Goal: Transaction & Acquisition: Subscribe to service/newsletter

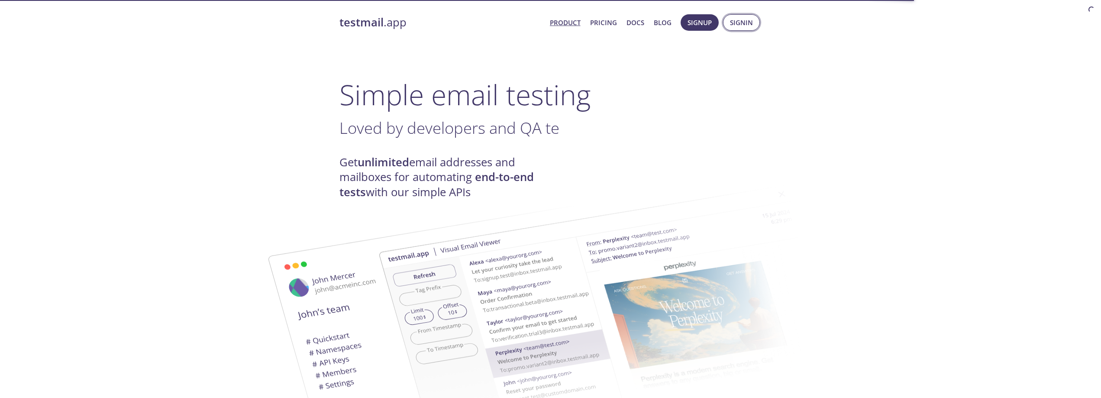
click at [738, 24] on span "Signin" at bounding box center [741, 22] width 23 height 11
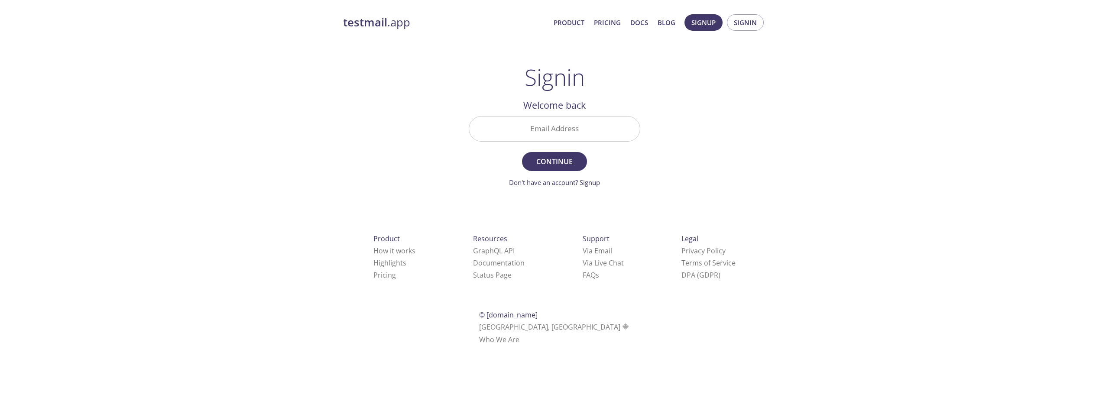
click at [576, 137] on input "Email Address" at bounding box center [554, 129] width 171 height 25
click at [701, 168] on div "testmail .app Product Pricing Docs Blog Signup Signin Signin Welcome back Email…" at bounding box center [554, 189] width 443 height 361
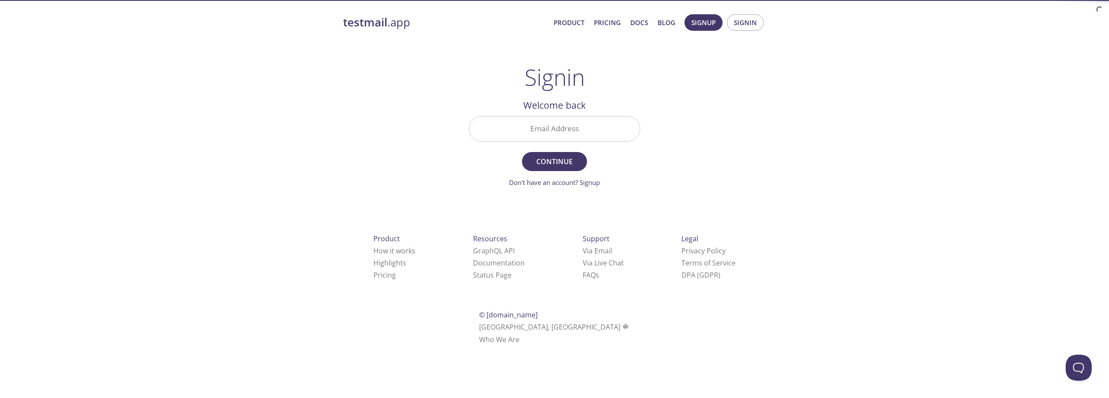
click at [602, 134] on input "Email Address" at bounding box center [554, 129] width 171 height 25
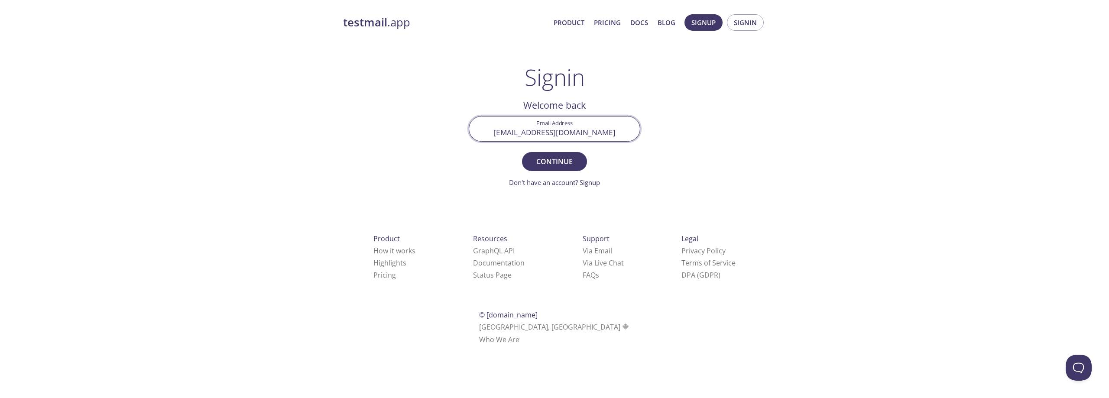
click at [589, 136] on input "ecnuke2@gmail.com" at bounding box center [554, 129] width 171 height 25
click at [568, 160] on span "Continue" at bounding box center [554, 161] width 46 height 12
click at [626, 140] on input "[EMAIL_ADDRESS][DOMAIN_NAME]" at bounding box center [554, 129] width 171 height 25
click at [573, 138] on input "[EMAIL_ADDRESS][DOMAIN_NAME]" at bounding box center [554, 129] width 171 height 25
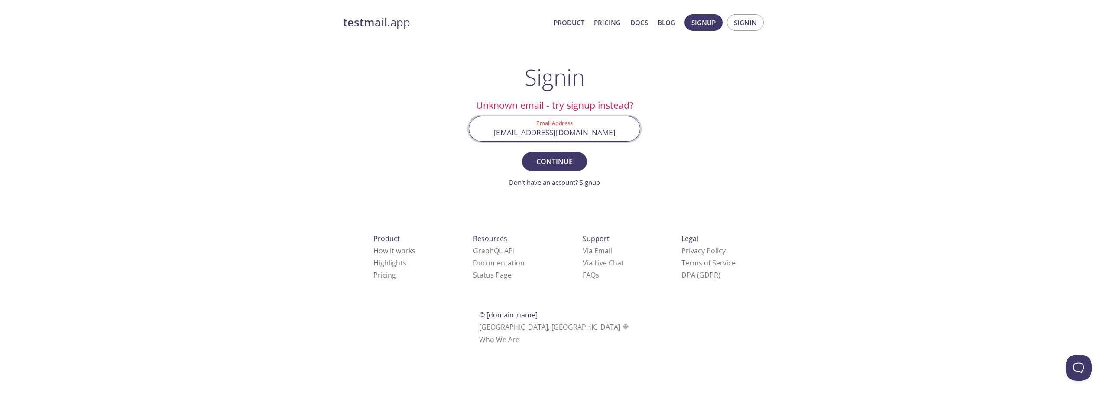
click at [573, 138] on input "[EMAIL_ADDRESS][DOMAIN_NAME]" at bounding box center [554, 129] width 171 height 25
paste input "gklal"
click at [522, 152] on button "Continue" at bounding box center [554, 161] width 65 height 19
paste input "@[DOMAIN_NAME]"
click at [522, 152] on button "Continue" at bounding box center [554, 161] width 65 height 19
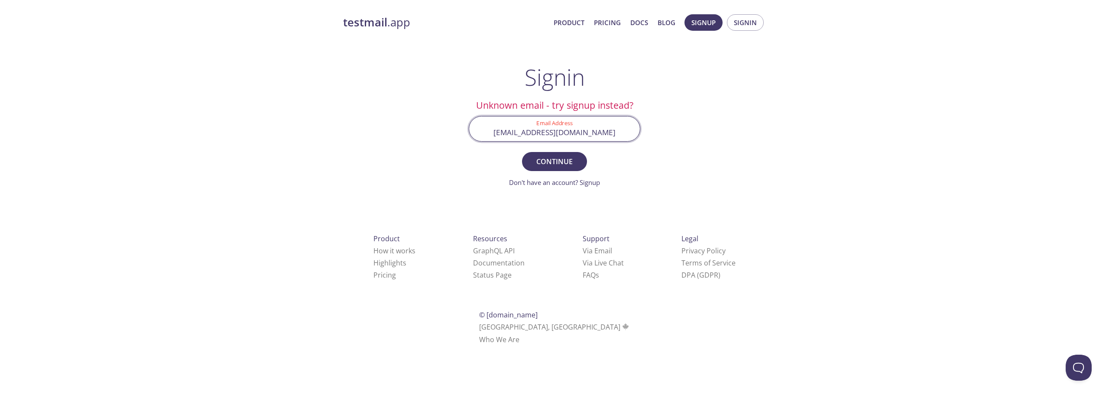
click at [527, 135] on input "gklal@inbox.testmail.app" at bounding box center [554, 129] width 171 height 25
type input "gklal.verify@inbox.testmail.app"
click at [522, 152] on button "Continue" at bounding box center [554, 161] width 65 height 19
click at [738, 25] on span "Signin" at bounding box center [745, 22] width 23 height 11
click at [590, 187] on link "Don't have an account? Signup" at bounding box center [554, 182] width 91 height 9
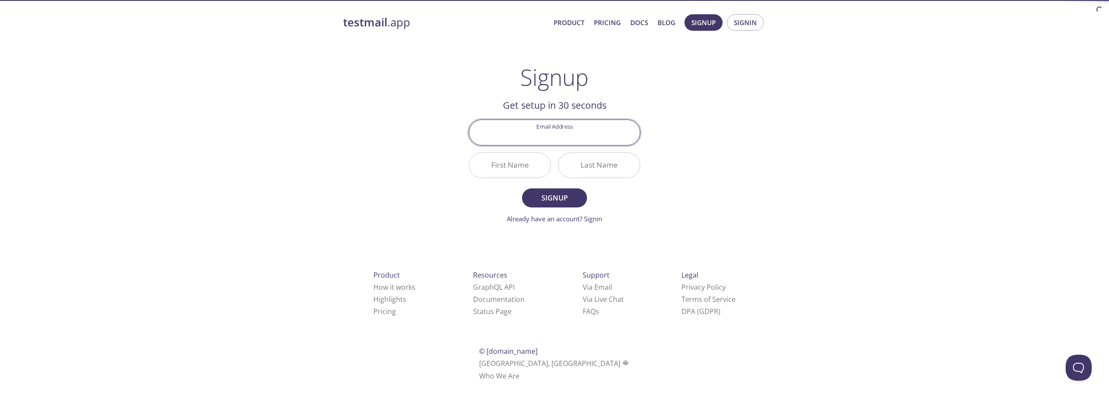
click at [567, 138] on input "Email Address" at bounding box center [554, 132] width 171 height 25
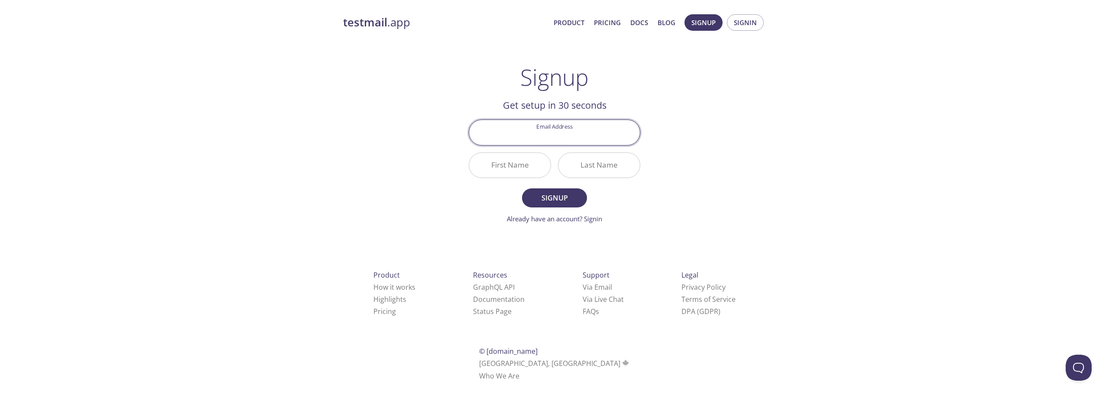
type input "[EMAIL_ADDRESS][DOMAIN_NAME]"
click at [519, 170] on input "First Name" at bounding box center [509, 165] width 81 height 25
type input "S"
type input "Yofa"
click at [532, 198] on span "Signup" at bounding box center [554, 198] width 46 height 12
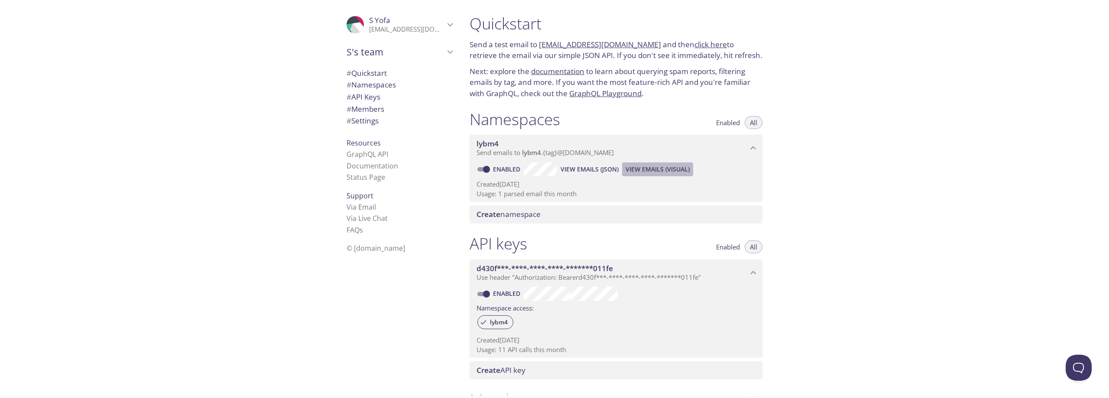
click at [673, 173] on span "View Emails (Visual)" at bounding box center [657, 169] width 64 height 10
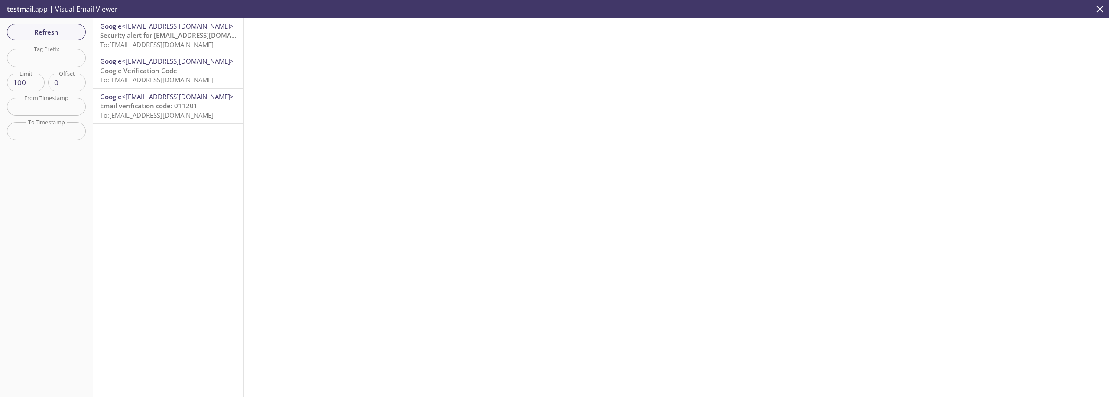
click at [196, 75] on span "To: lybm4.verify@inbox.testmail.app" at bounding box center [156, 79] width 113 height 9
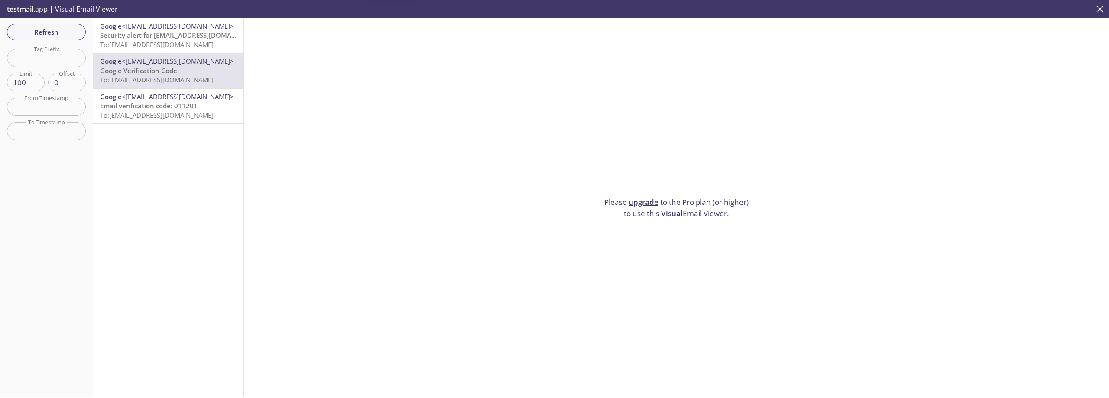
click at [199, 115] on span "To: lybm4.verify@inbox.testmail.app" at bounding box center [156, 115] width 113 height 9
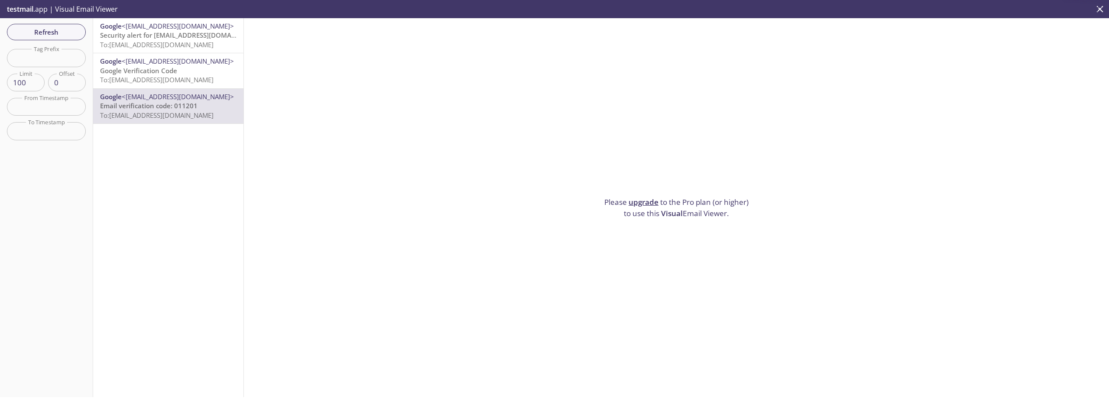
click at [177, 32] on span "Security alert for yofadummy@gmail.com" at bounding box center [181, 35] width 162 height 9
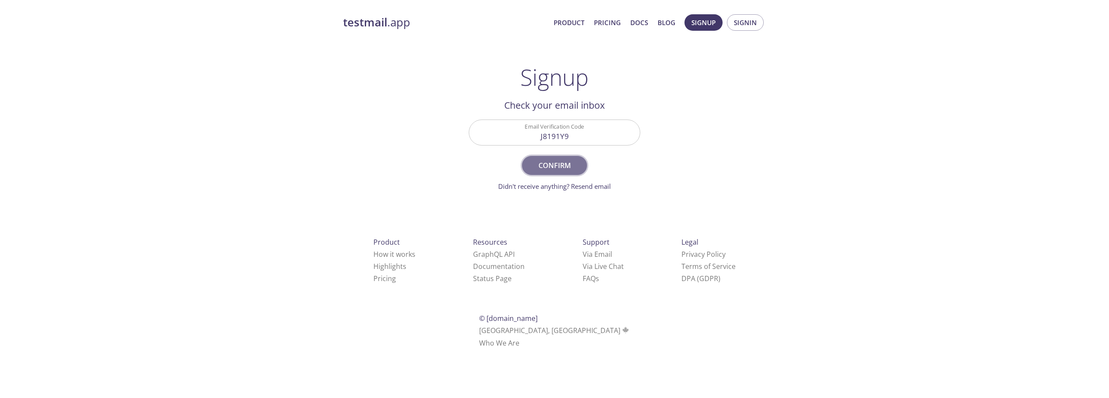
click at [563, 160] on span "Confirm" at bounding box center [554, 165] width 46 height 12
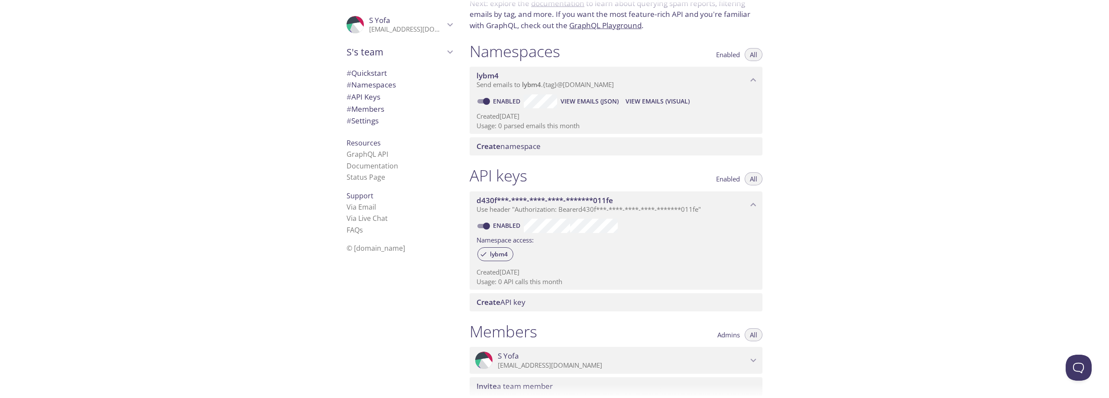
scroll to position [87, 0]
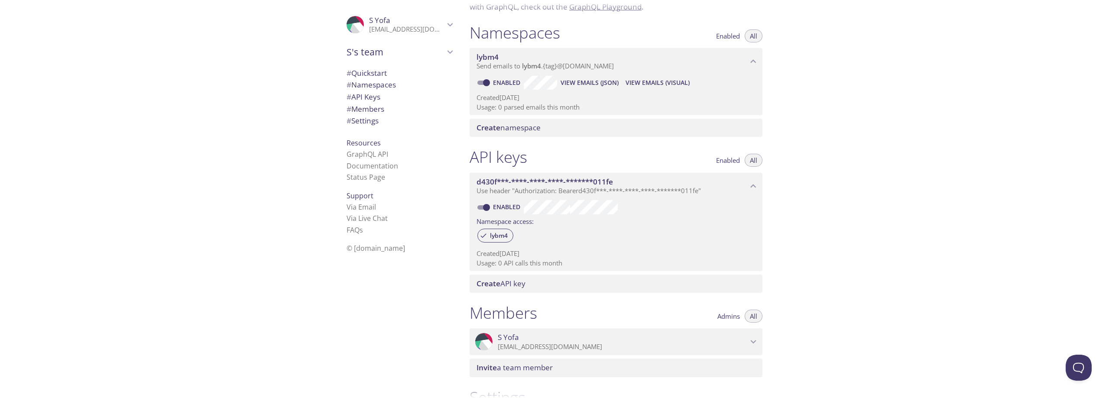
click at [382, 89] on span "# Namespaces" at bounding box center [370, 85] width 49 height 10
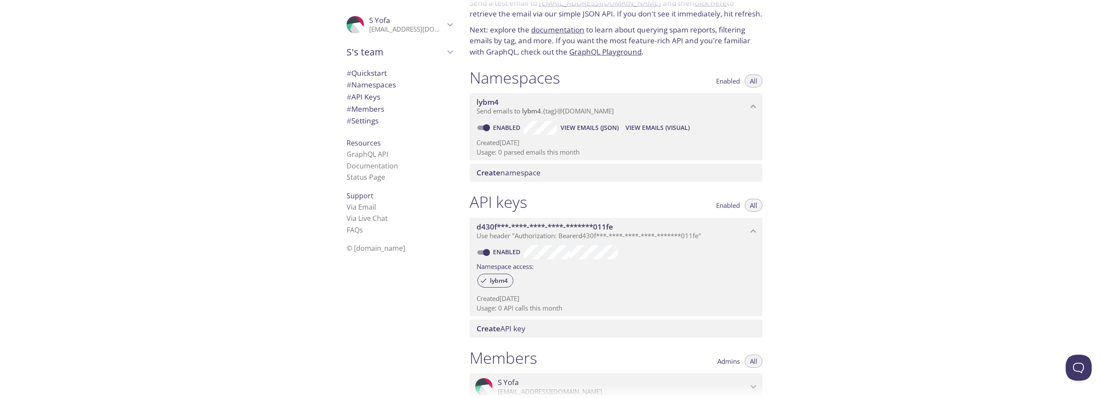
scroll to position [1, 0]
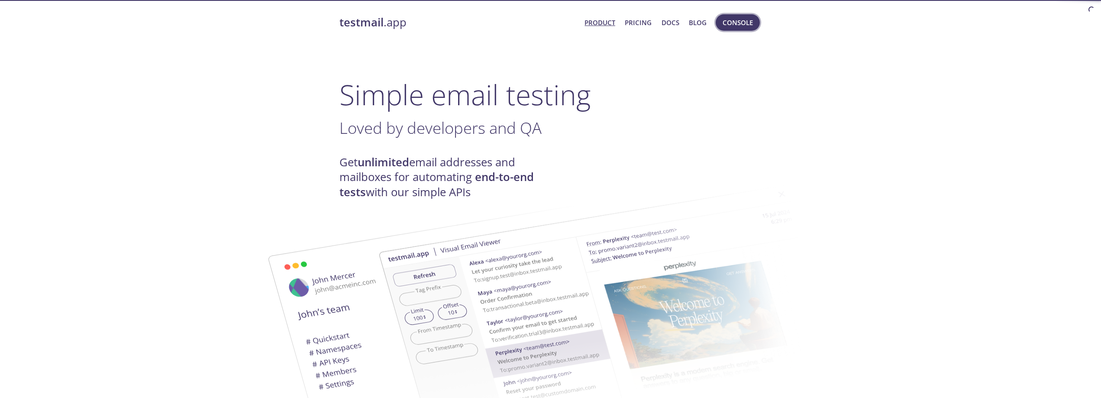
click at [740, 27] on span "Console" at bounding box center [738, 22] width 30 height 11
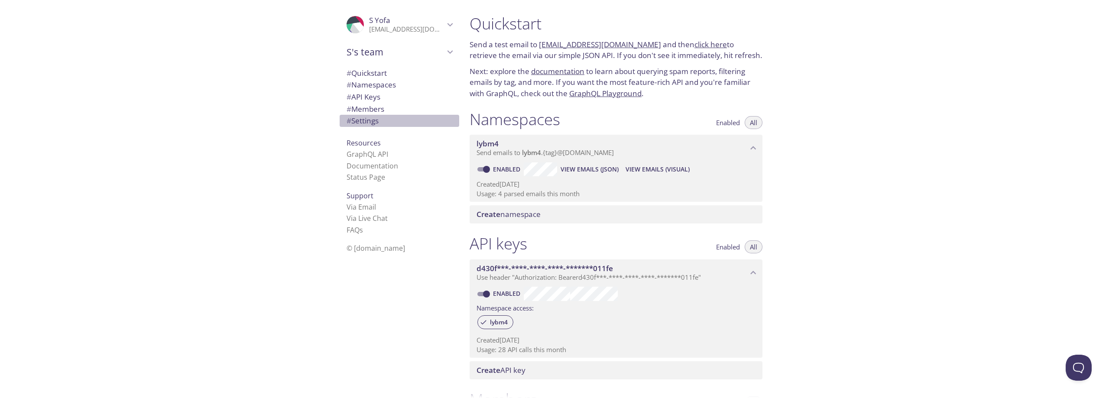
click at [356, 121] on span "# Settings" at bounding box center [362, 121] width 32 height 10
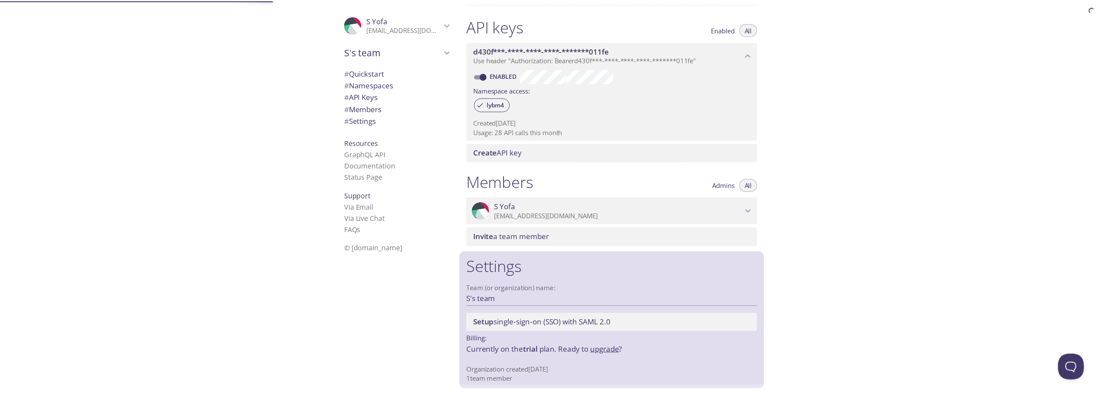
scroll to position [218, 0]
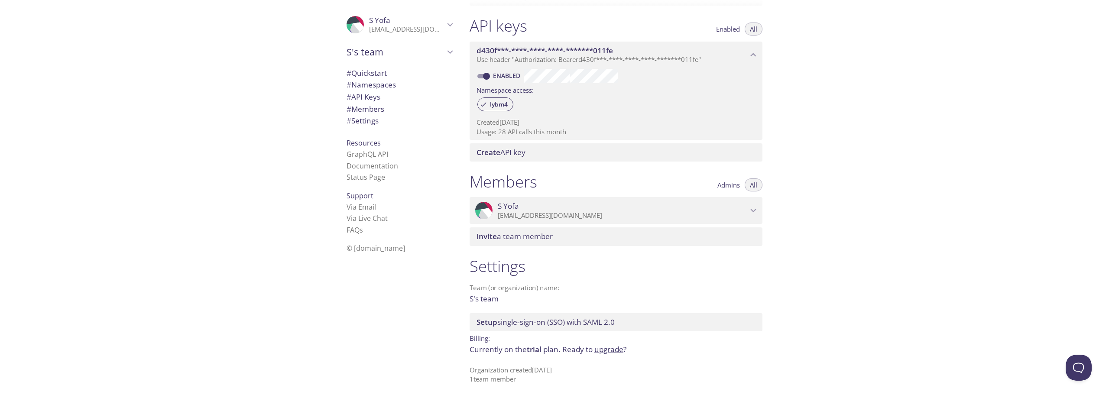
click at [606, 347] on link "upgrade" at bounding box center [608, 349] width 29 height 10
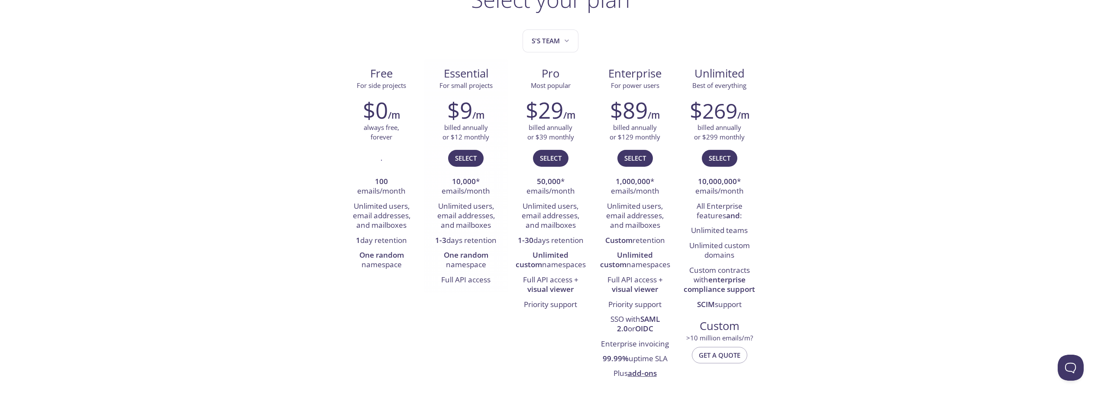
scroll to position [87, 0]
